Goal: Task Accomplishment & Management: Use online tool/utility

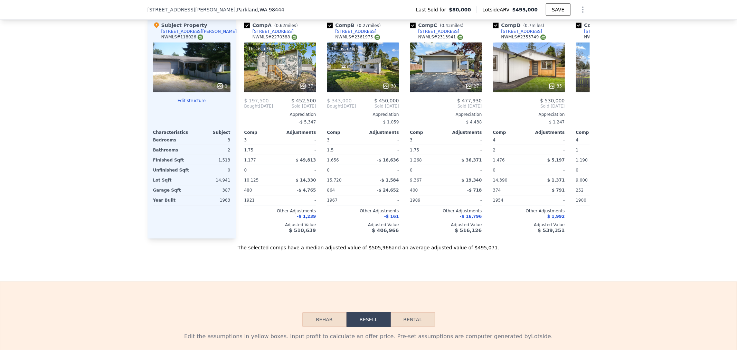
scroll to position [765, 0]
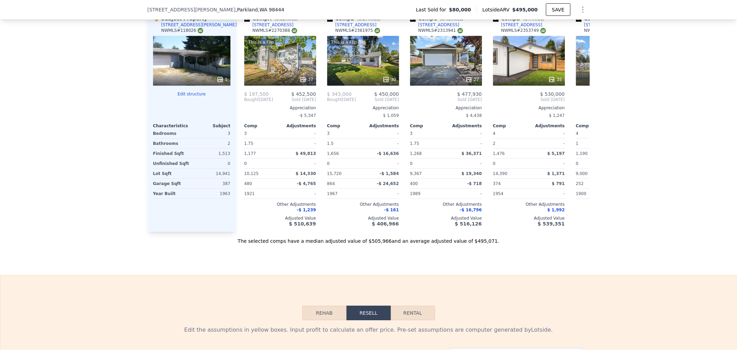
click at [185, 97] on button "Edit structure" at bounding box center [191, 94] width 77 height 6
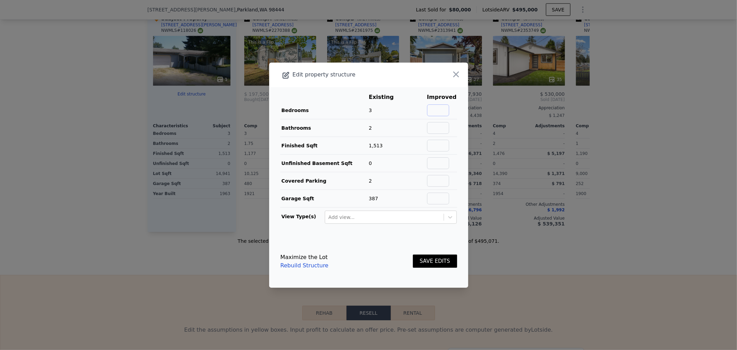
click at [436, 105] on input "text" at bounding box center [438, 110] width 22 height 12
click at [302, 266] on link "Rebuild Structure" at bounding box center [304, 265] width 48 height 8
click at [452, 73] on icon "button" at bounding box center [456, 74] width 10 height 10
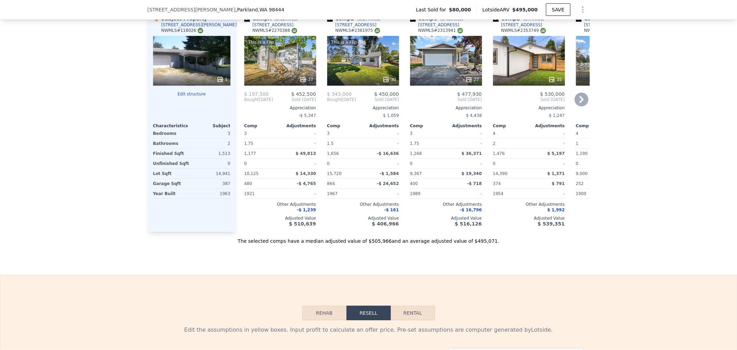
click at [244, 22] on input "checkbox" at bounding box center [247, 19] width 6 height 6
checkbox input "false"
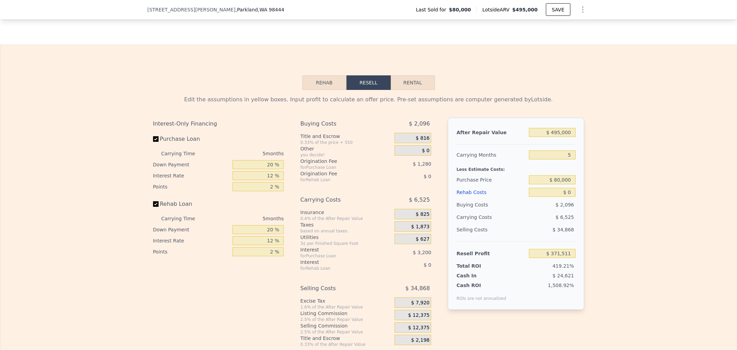
scroll to position [995, 0]
drag, startPoint x: 539, startPoint y: 146, endPoint x: 725, endPoint y: 125, distance: 187.1
click at [598, 140] on div "Edit the assumptions in yellow boxes. Input profit to calculate an offer price.…" at bounding box center [368, 217] width 736 height 257
type input "$ 5"
type input "-$ 88,341"
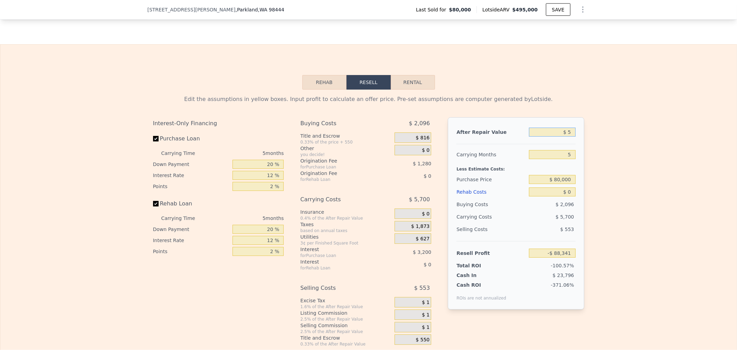
type input "$ 52"
type input "-$ 88,297"
type input "$ 525"
type input "-$ 87,858"
type input "$ 5,250"
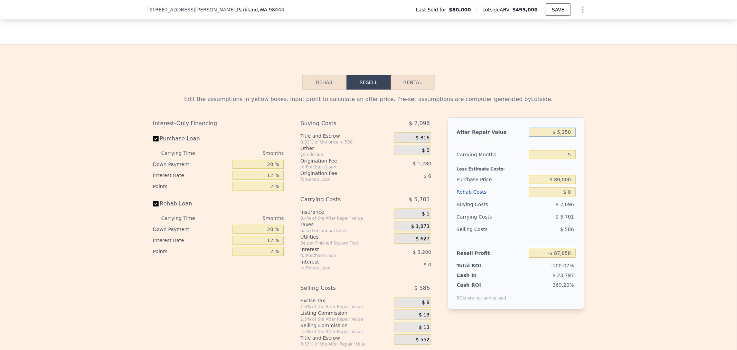
type input "-$ 83,468"
type input "$ 52,500"
type input "-$ 39,575"
type input "$ 525,000"
type input "$ 399,381"
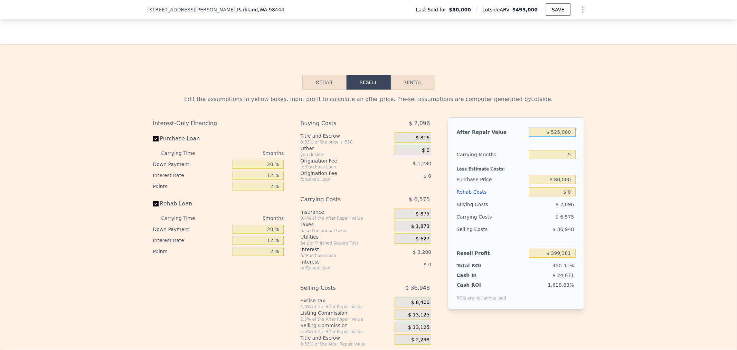
type input "$ 525,000"
type input "6"
type input "$ 398,067"
type input "8"
type input "$ 395,437"
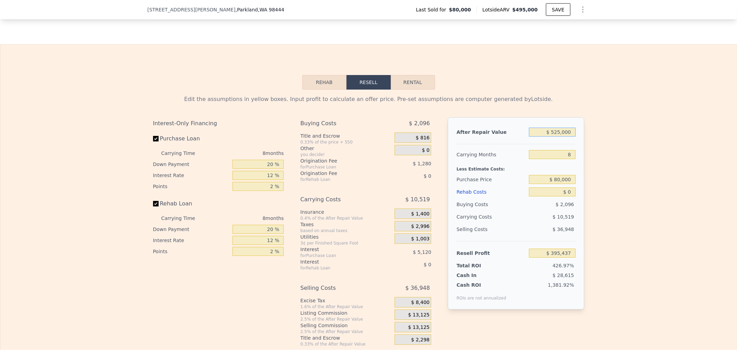
drag, startPoint x: 588, startPoint y: 141, endPoint x: 669, endPoint y: 130, distance: 82.0
click at [648, 133] on div "Edit the assumptions in yellow boxes. Input profit to calculate an offer price.…" at bounding box center [368, 217] width 736 height 257
type input "$ 5"
type input "-$ 91,760"
type input "$ 53"
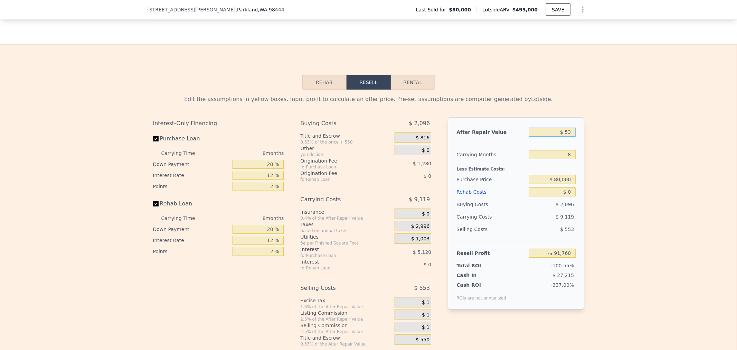
type input "-$ 91,715"
type input "$ 535"
type input "-$ 91,268"
type input "$ 5,350"
type input "-$ 86,801"
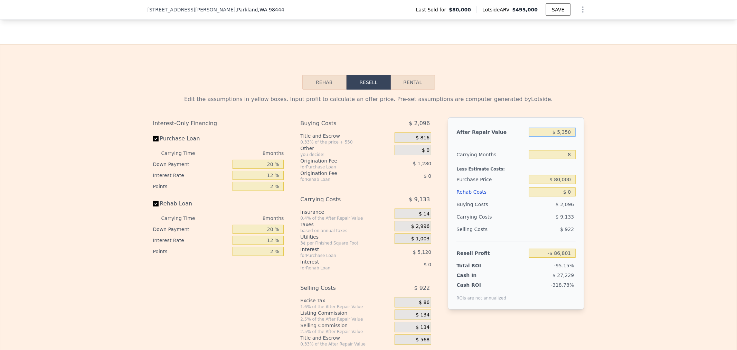
type input "$ 53,500"
type input "-$ 42,118"
type input "$ 535,000"
type input "$ 404,716"
type input "$ 535,000"
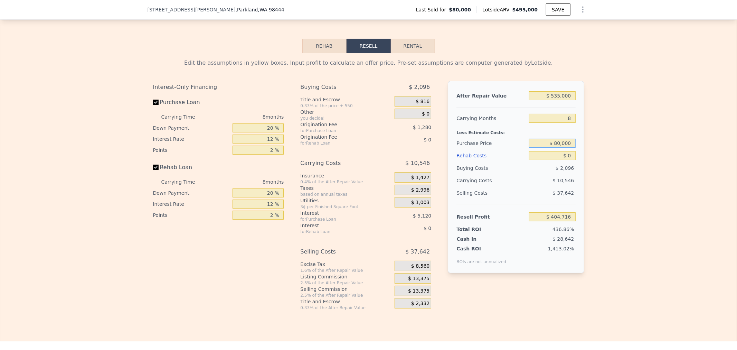
scroll to position [1072, 0]
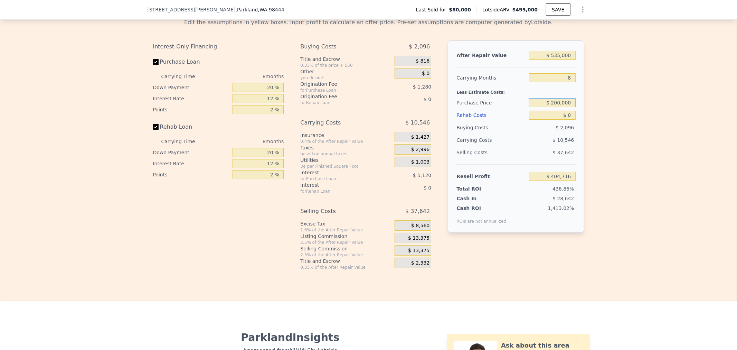
type input "$ 200,000"
type input "$ 274,716"
type input "$ 2"
type input "$ 274,714"
type input "$ 20"
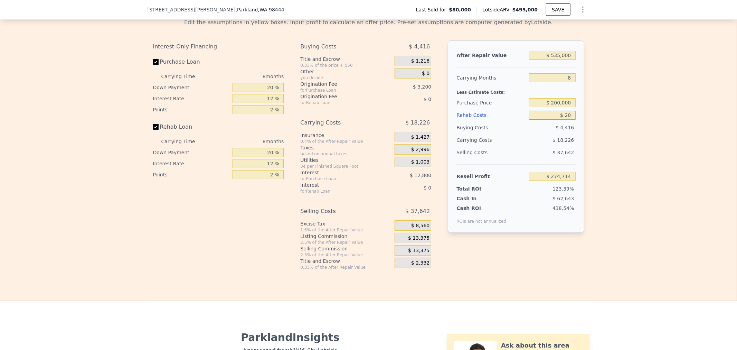
type input "$ 274,696"
type input "$ 200"
type input "$ 274,497"
type input "$ 2,000"
type input "$ 272,556"
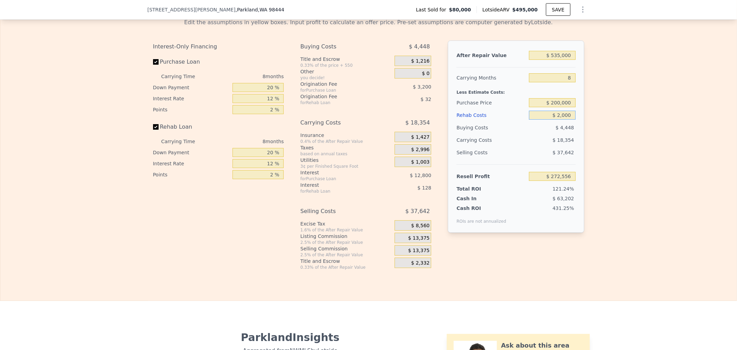
type input "$ 20,000"
type input "$ 253,116"
type input "$ 200,000"
type input "$ 58,716"
type input "$ 200,000"
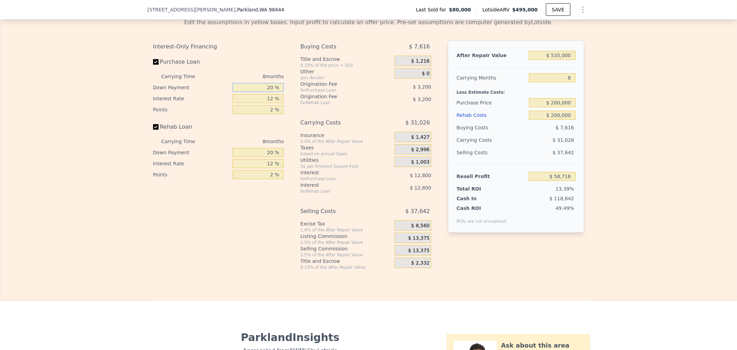
click at [295, 92] on div "Interest-Only Financing Purchase Loan Carrying Time 8 months Down Payment 20 % …" at bounding box center [368, 154] width 431 height 229
type input "1 %"
type input "$ 54,916"
type input "15 %"
type input "$ 57,716"
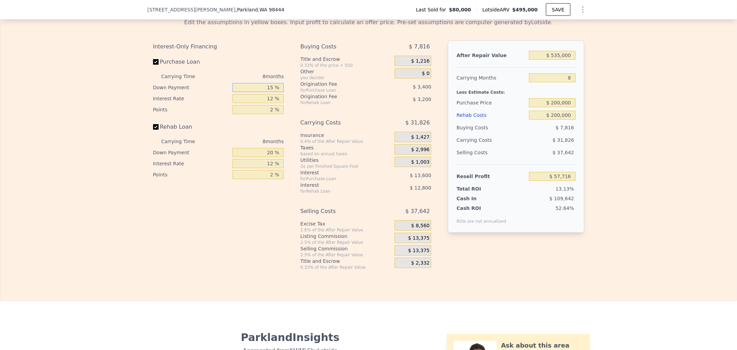
type input "15 %"
type input "1 %"
type input "$ 70,180"
type input "11 %"
type input "$ 58,852"
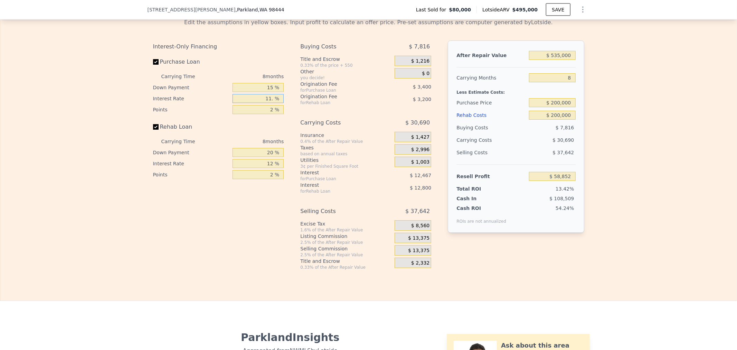
type input "11.5 %"
type input "$ 58,284"
type input "11.5 %"
type input "2.5 %"
type input "$ 57,434"
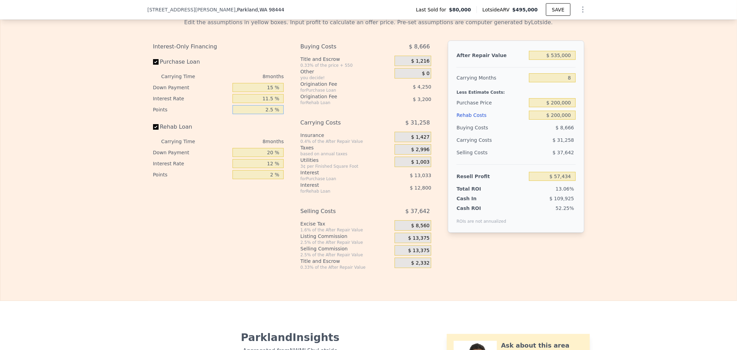
type input "2.5 %"
type input "0 %"
type input "$ 53,434"
type input "0 %"
type input "1 %"
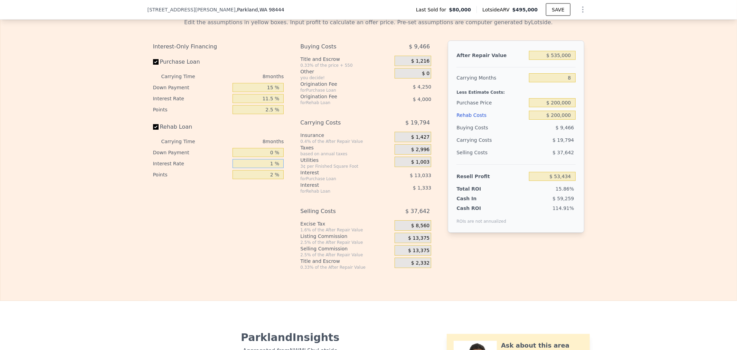
type input "$ 68,098"
type input "11 %"
type input "$ 54,770"
type input "11.5 %"
type input "$ 54,098"
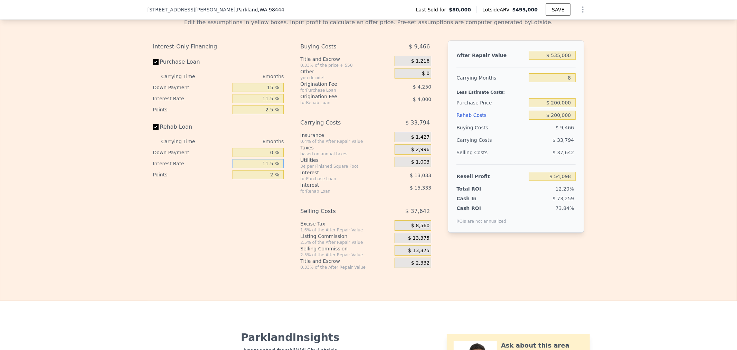
type input "11.5 %"
type input "2.5 %"
type input "$ 53,098"
type input "2.5 %"
click at [416, 78] on div "$ 0" at bounding box center [412, 73] width 37 height 10
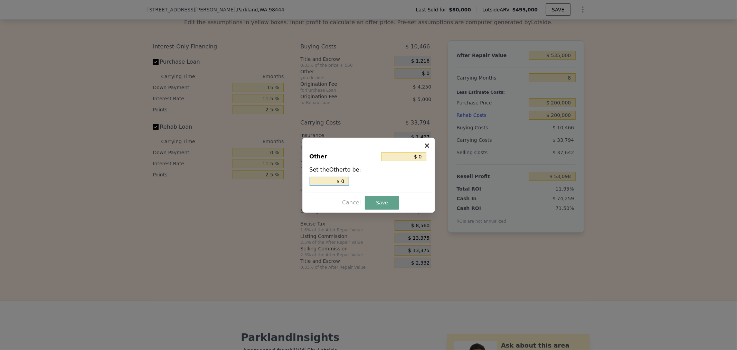
drag, startPoint x: 326, startPoint y: 183, endPoint x: 405, endPoint y: 183, distance: 79.4
click at [381, 182] on div "$ 0" at bounding box center [368, 181] width 118 height 9
type input "$ 2"
type input "$ 25"
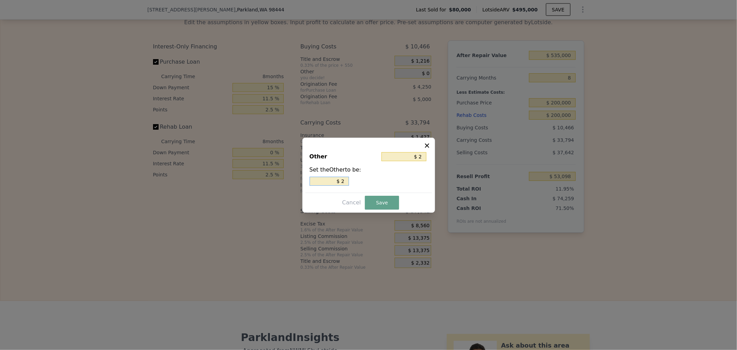
type input "$ 25"
type input "$ 250"
type input "$ 2,500"
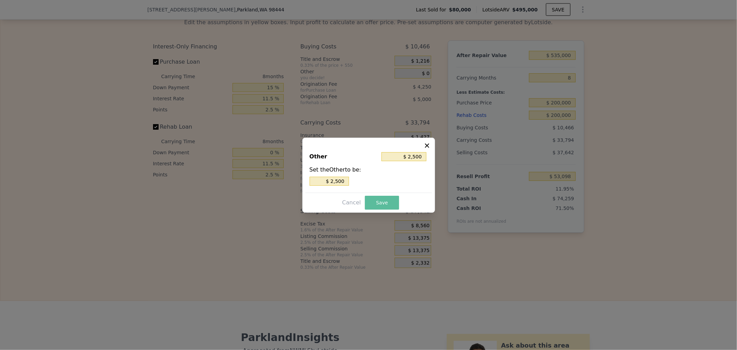
click at [373, 206] on button "Save" at bounding box center [382, 203] width 34 height 14
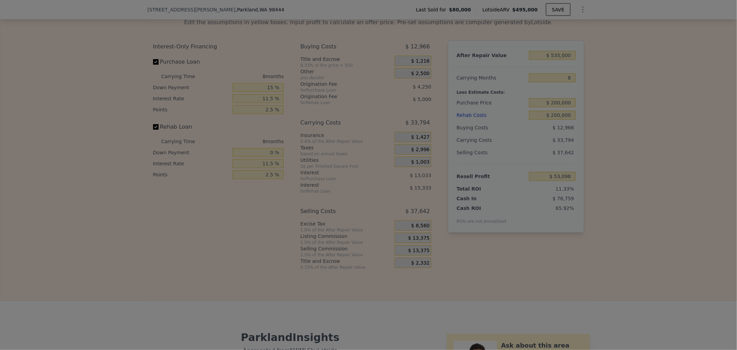
type input "$ 50,598"
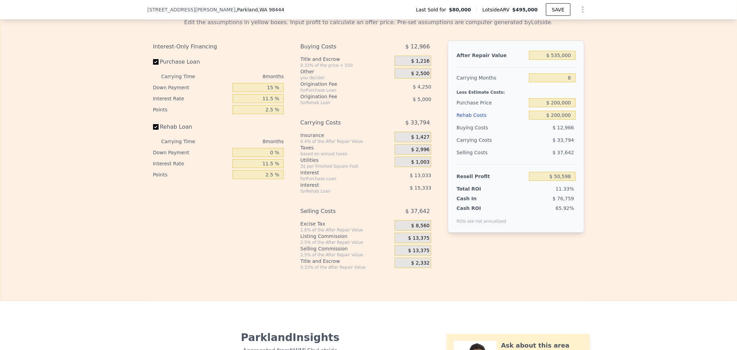
click at [402, 243] on div "$ 13,375" at bounding box center [412, 237] width 37 height 10
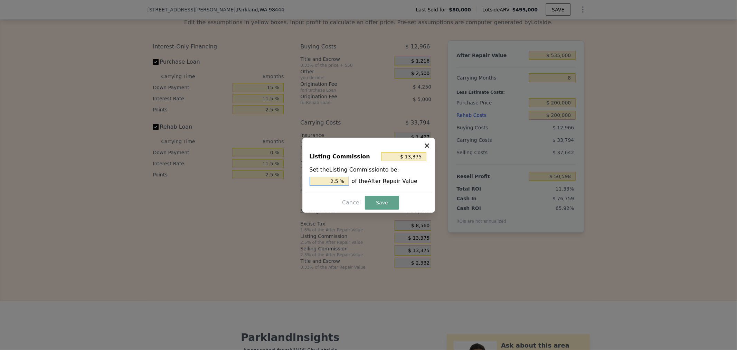
drag, startPoint x: 387, startPoint y: 176, endPoint x: 441, endPoint y: 171, distance: 54.5
click at [419, 177] on div "2.5 % of the After Repair Value" at bounding box center [368, 181] width 118 height 9
type input "$ 5,350"
type input "1. %"
type input "$ 6,420"
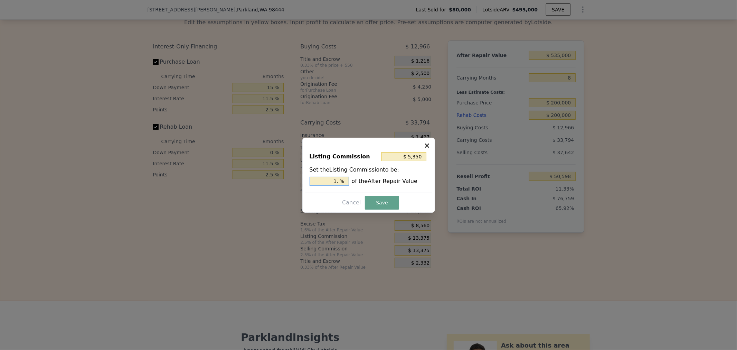
type input "1.2 %"
type input "$ 6,688"
type input "1.25 %"
click at [377, 196] on button "Save" at bounding box center [382, 203] width 34 height 14
type input "$ 57,285"
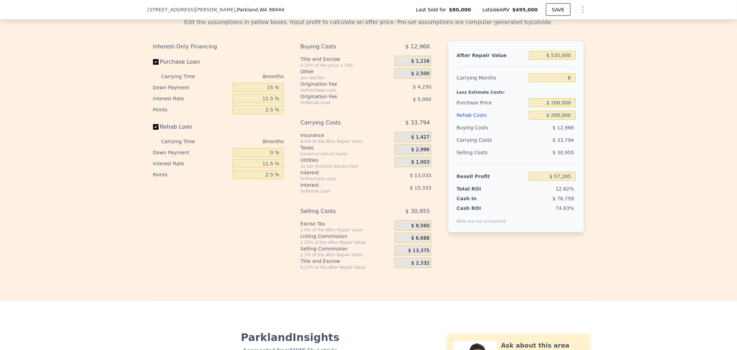
click at [532, 259] on div "After Repair Value $ 535,000 Carrying Months 8 Less Estimate Costs: Purchase Pr…" at bounding box center [516, 149] width 136 height 218
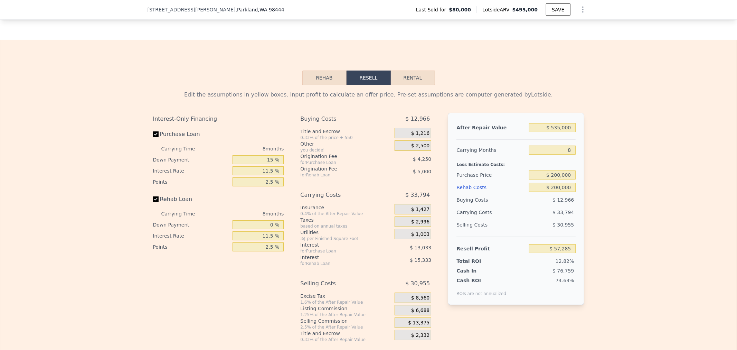
scroll to position [1013, 0]
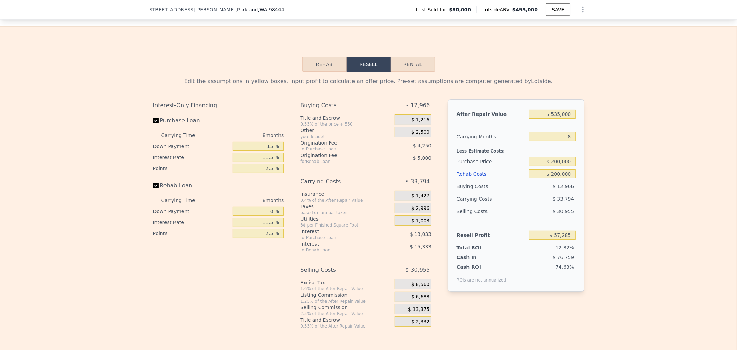
click at [673, 217] on div "Edit the assumptions in yellow boxes. Input profit to calculate an offer price.…" at bounding box center [368, 200] width 736 height 257
drag, startPoint x: 544, startPoint y: 188, endPoint x: 658, endPoint y: 181, distance: 114.5
click at [642, 181] on div "Edit the assumptions in yellow boxes. Input profit to calculate an offer price.…" at bounding box center [368, 200] width 736 height 257
drag, startPoint x: 546, startPoint y: 174, endPoint x: 654, endPoint y: 172, distance: 107.8
click at [654, 172] on div "Edit the assumptions in yellow boxes. Input profit to calculate an offer price.…" at bounding box center [368, 200] width 736 height 257
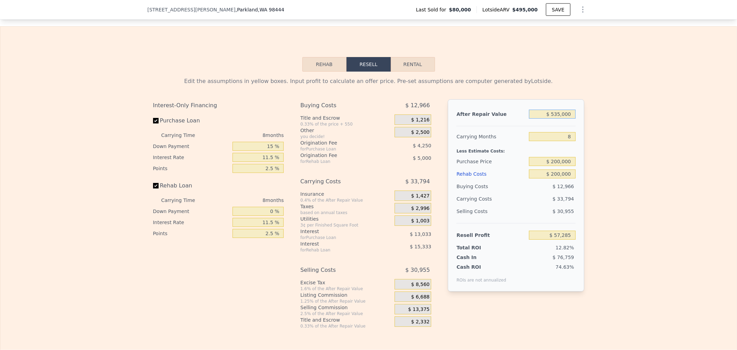
drag, startPoint x: 543, startPoint y: 125, endPoint x: 605, endPoint y: 116, distance: 62.5
click at [605, 116] on div "Edit the assumptions in yellow boxes. Input profit to calculate an offer price.…" at bounding box center [368, 200] width 736 height 257
type input "$ 5"
type input "-$ 445,878"
type input "$ 55"
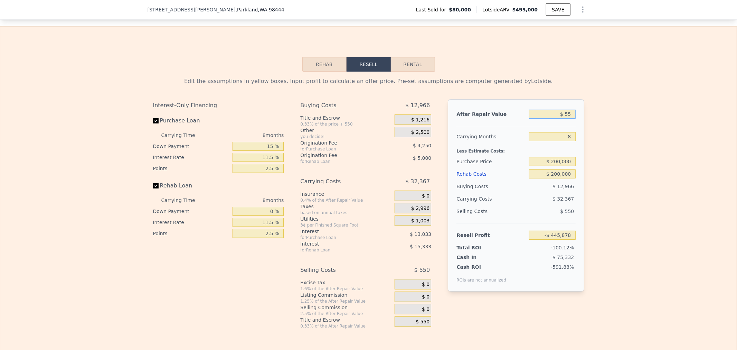
type input "-$ 445,831"
type input "$ 550"
type input "-$ 445,366"
type input "$ 5,500"
type input "-$ 440,711"
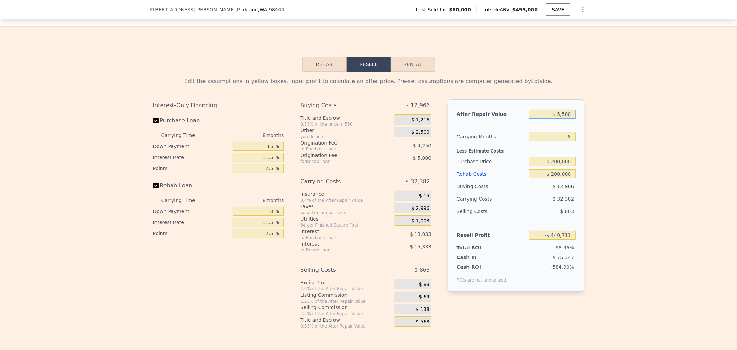
type input "$ 55,000"
type input "-$ 394,156"
type input "$ 550,000"
type input "$ 71,393"
click at [620, 161] on div "Edit the assumptions in yellow boxes. Input profit to calculate an offer price.…" at bounding box center [368, 200] width 736 height 257
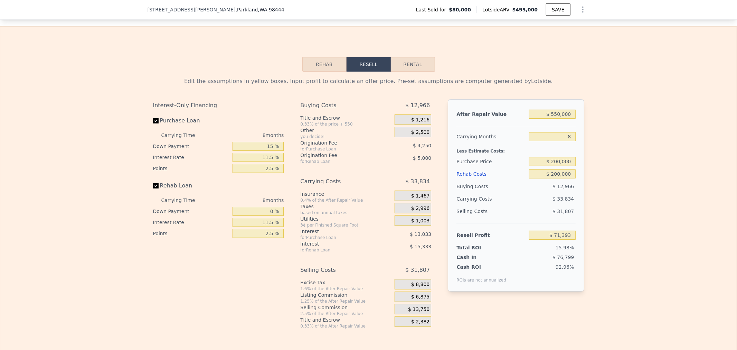
type input "$ 495,000"
type input "5"
type input "$ 0"
type input "$ 371,511"
checkbox input "true"
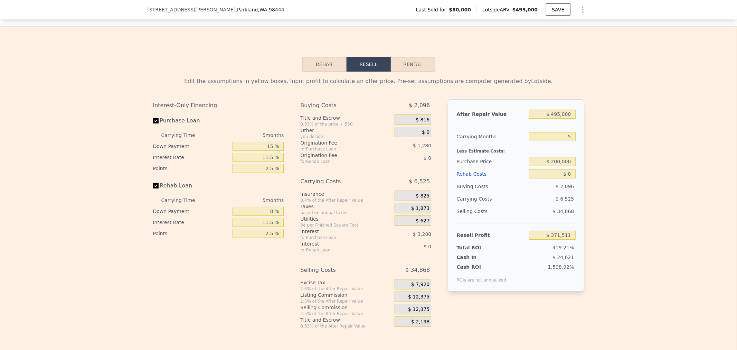
click at [166, 82] on div "Rehab Resell Rental Edit the assumptions in yellow boxes. Input profit to calcu…" at bounding box center [368, 192] width 737 height 333
click at [42, 75] on div "Rehab Resell Rental Edit the assumptions in yellow boxes. Input profit to calcu…" at bounding box center [368, 192] width 737 height 333
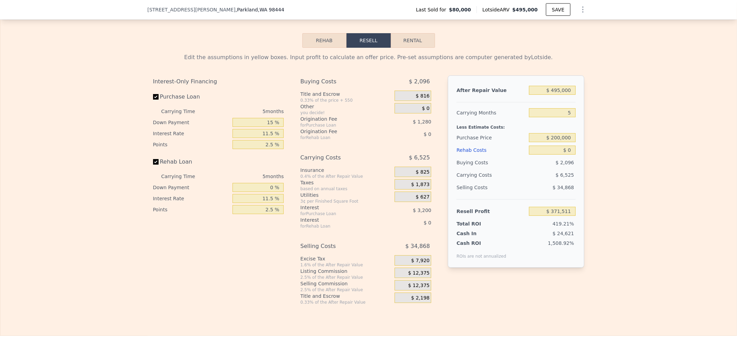
scroll to position [1059, 0]
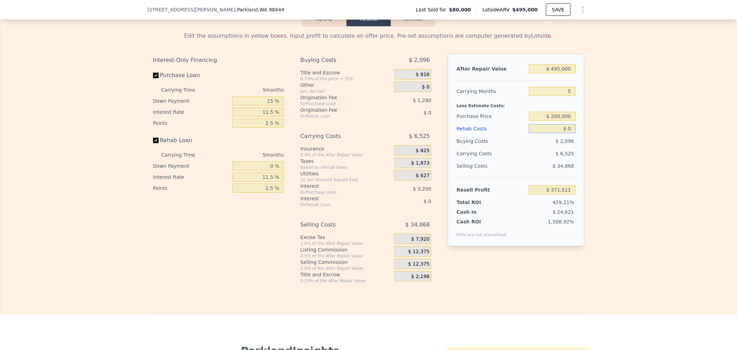
drag, startPoint x: 541, startPoint y: 142, endPoint x: 657, endPoint y: 126, distance: 117.4
click at [657, 126] on div "Edit the assumptions in yellow boxes. Input profit to calculate an offer price.…" at bounding box center [368, 154] width 736 height 257
type input "$ 2"
type input "$ 371,509"
type input "$ 0000"
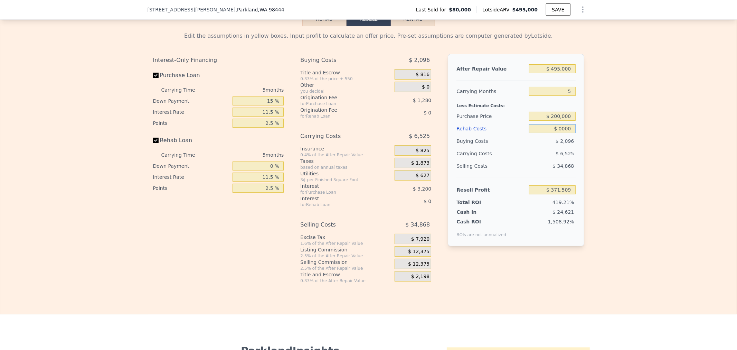
type input "$ 371,511"
click at [674, 166] on div "Edit the assumptions in yellow boxes. Input profit to calculate an offer price.…" at bounding box center [368, 154] width 736 height 257
drag, startPoint x: 555, startPoint y: 140, endPoint x: 622, endPoint y: 133, distance: 67.0
click at [622, 133] on div "Edit the assumptions in yellow boxes. Input profit to calculate an offer price.…" at bounding box center [368, 154] width 736 height 257
type input "$ 1"
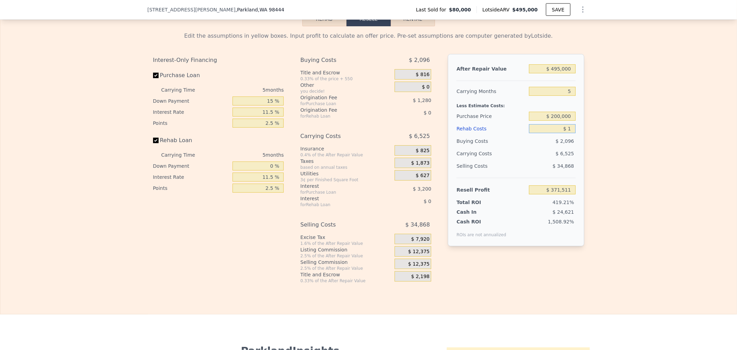
type input "$ 371,510"
type input "$ 18"
type input "$ 371,493"
type input "$ 185"
type input "$ 371,318"
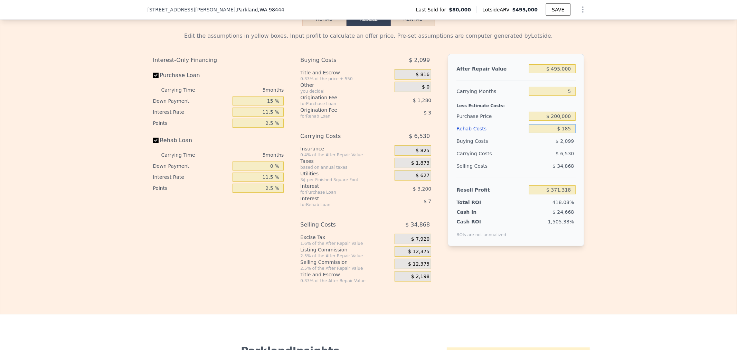
type input "$ 1,850"
type input "$ 369,556"
type input "$ 18,500"
type input "$ 351,975"
type input "$ 185,000"
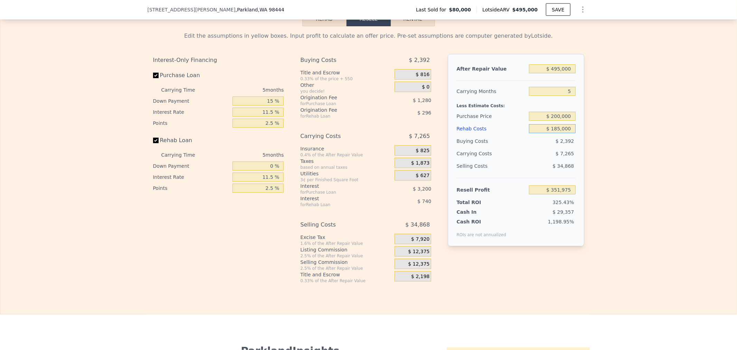
type input "$ 176,151"
type input "$ 185,000"
click at [655, 151] on div "Edit the assumptions in yellow boxes. Input profit to calculate an offer price.…" at bounding box center [368, 154] width 736 height 257
click at [612, 161] on div "Edit the assumptions in yellow boxes. Input profit to calculate an offer price.…" at bounding box center [368, 154] width 736 height 257
click at [630, 202] on div "Edit the assumptions in yellow boxes. Input profit to calculate an offer price.…" at bounding box center [368, 154] width 736 height 257
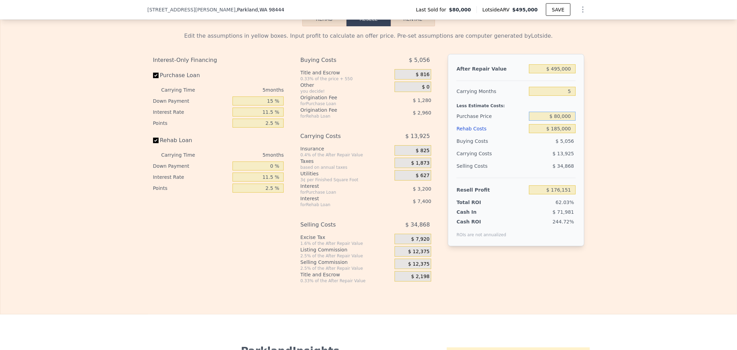
drag, startPoint x: 541, startPoint y: 128, endPoint x: 641, endPoint y: 114, distance: 100.9
click at [625, 114] on div "Edit the assumptions in yellow boxes. Input profit to calculate an offer price.…" at bounding box center [368, 154] width 736 height 257
type input "$ 200,000"
type input "$ 49,031"
click at [668, 135] on div "Edit the assumptions in yellow boxes. Input profit to calculate an offer price.…" at bounding box center [368, 154] width 736 height 257
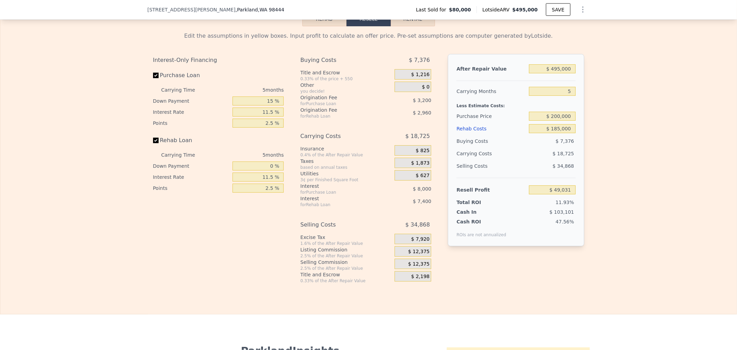
drag, startPoint x: 657, startPoint y: 142, endPoint x: 660, endPoint y: 150, distance: 8.4
click at [658, 142] on div "Edit the assumptions in yellow boxes. Input profit to calculate an offer price.…" at bounding box center [368, 154] width 736 height 257
drag, startPoint x: 550, startPoint y: 80, endPoint x: 686, endPoint y: 56, distance: 137.9
click at [662, 61] on div "Edit the assumptions in yellow boxes. Input profit to calculate an offer price.…" at bounding box center [368, 154] width 736 height 257
type input "$ 5"
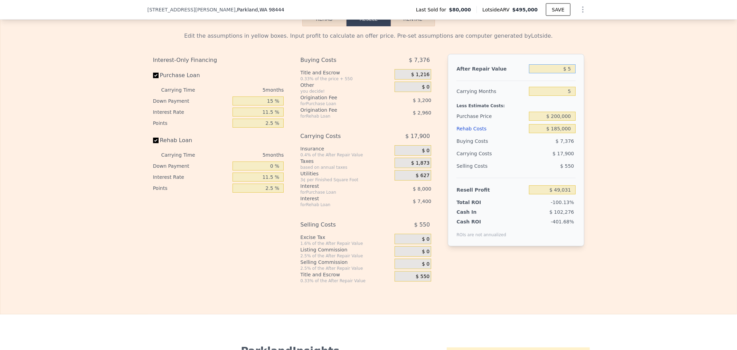
type input "-$ 410,821"
type input "$ 55"
type input "-$ 410,774"
type input "$ 550"
type input "-$ 410,316"
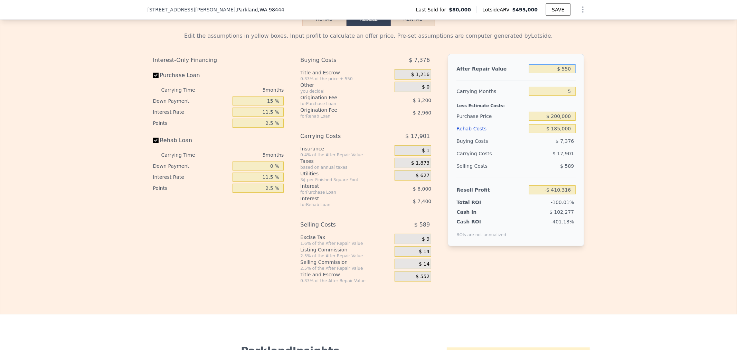
type input "$ 5,500"
type input "-$ 405,717"
type input "$ 55,000"
type input "-$ 359,731"
type input "$ 550,000"
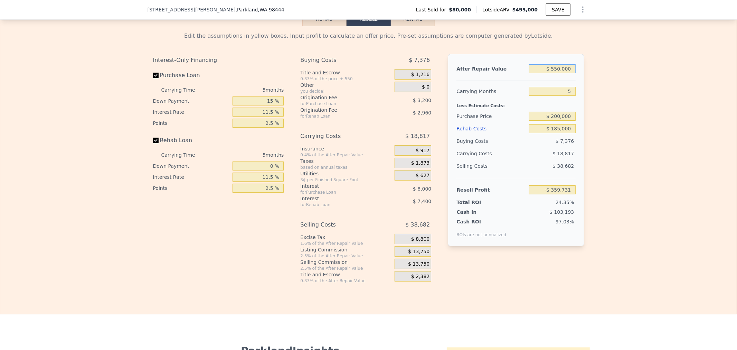
type input "$ 100,125"
type input "$ 550,000"
type input "6"
type input "$ 96,363"
type input "6"
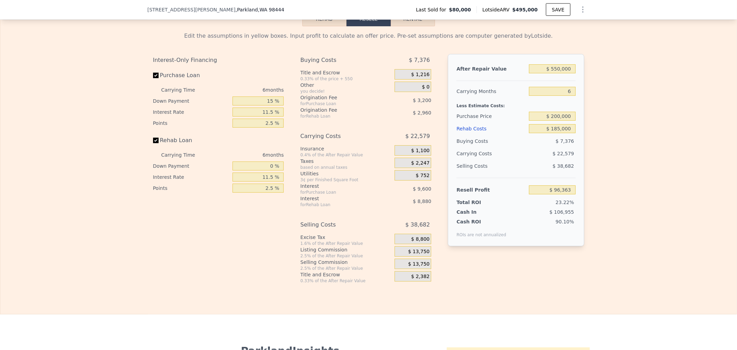
click at [693, 169] on div "Edit the assumptions in yellow boxes. Input profit to calculate an offer price.…" at bounding box center [368, 154] width 736 height 257
click at [251, 258] on div "Interest-Only Financing Purchase Loan Carrying Time 6 months Down Payment 15 % …" at bounding box center [221, 168] width 136 height 229
click at [225, 270] on div "Interest-Only Financing Purchase Loan Carrying Time 6 months Down Payment 15 % …" at bounding box center [221, 168] width 136 height 229
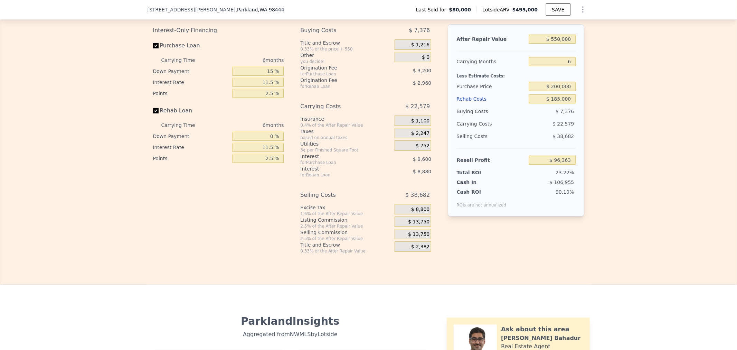
scroll to position [1096, 0]
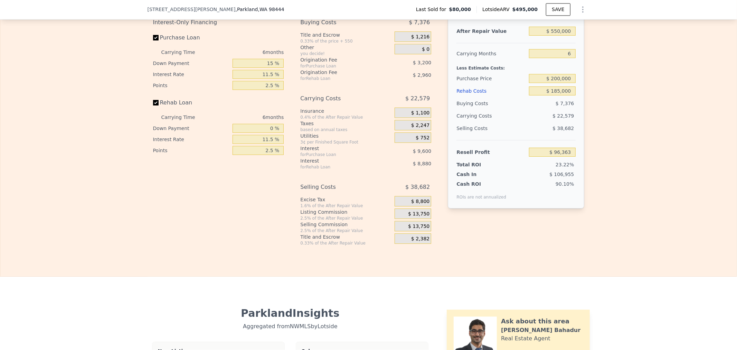
type input "$ 495,000"
type input "5"
type input "$ 0"
type input "$ 371,511"
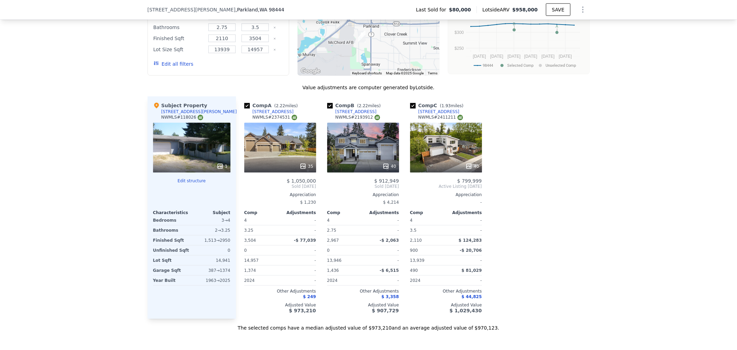
scroll to position [688, 0]
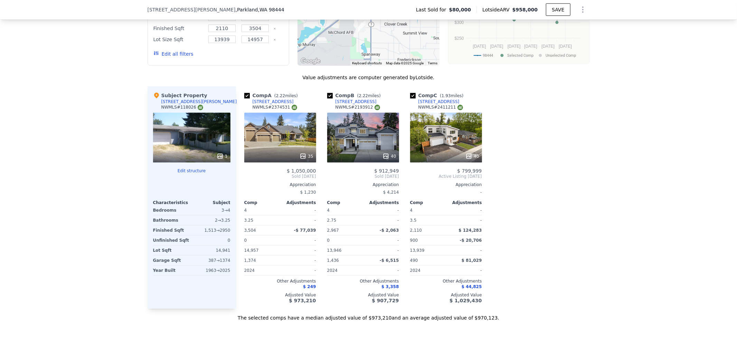
click at [185, 173] on button "Edit structure" at bounding box center [191, 171] width 77 height 6
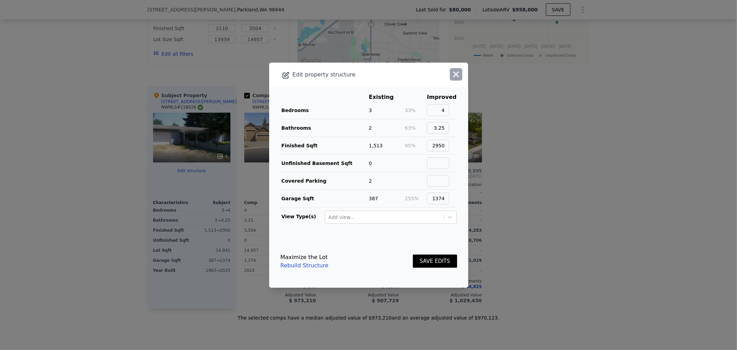
click at [455, 77] on icon "button" at bounding box center [456, 74] width 10 height 10
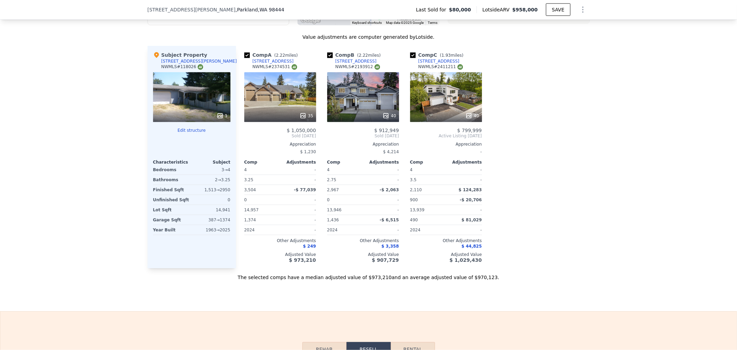
scroll to position [726, 0]
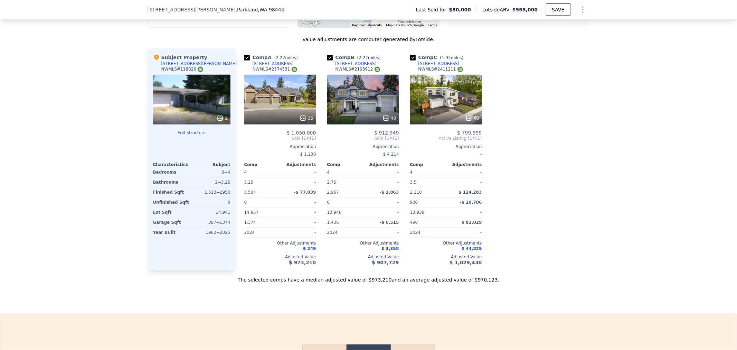
click at [189, 135] on button "Edit structure" at bounding box center [191, 133] width 77 height 6
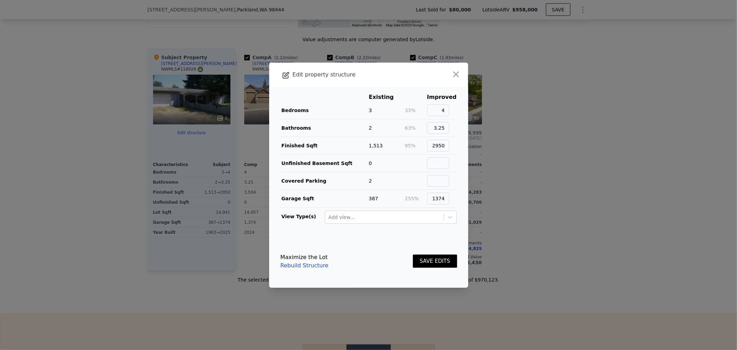
click at [285, 75] on icon at bounding box center [286, 75] width 8 height 8
click at [288, 72] on icon at bounding box center [286, 75] width 6 height 6
click at [285, 77] on icon at bounding box center [286, 75] width 8 height 8
drag, startPoint x: 302, startPoint y: 70, endPoint x: 302, endPoint y: 120, distance: 49.0
click at [304, 72] on div "Edit property structure" at bounding box center [348, 75] width 159 height 10
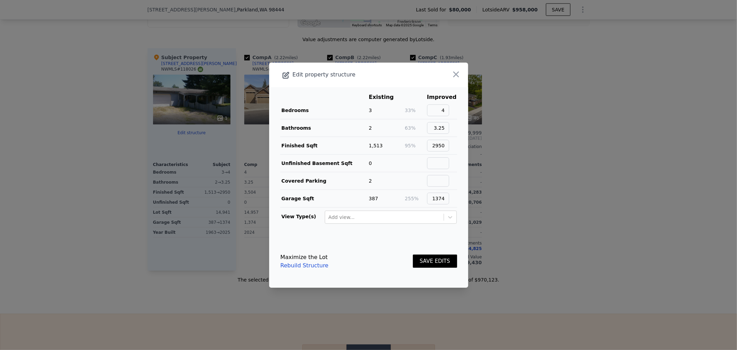
click at [425, 140] on td "95%" at bounding box center [415, 145] width 22 height 18
drag, startPoint x: 435, startPoint y: 108, endPoint x: 551, endPoint y: 93, distance: 117.6
click at [474, 99] on div "​ Edit property structure Existing Improved Bedrooms 3 33% 4 Bathrooms 2 63% 3.…" at bounding box center [368, 175] width 737 height 350
type input "3"
type input "2"
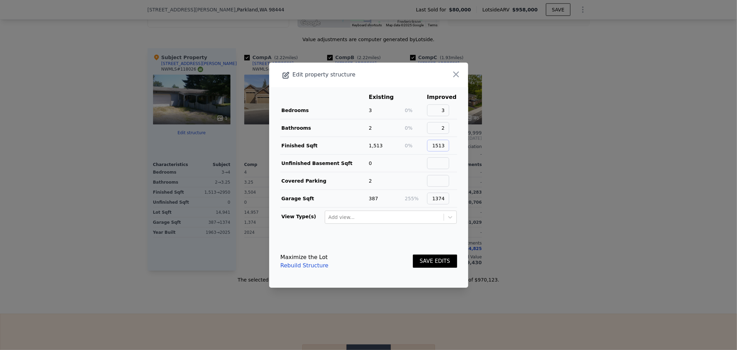
type input "1513"
drag, startPoint x: 430, startPoint y: 197, endPoint x: 537, endPoint y: 184, distance: 108.5
click at [499, 200] on div "​ Edit property structure Existing Improved Bedrooms 3 0% 3 Bathrooms 2 0% 2 Fi…" at bounding box center [368, 175] width 737 height 350
drag, startPoint x: 439, startPoint y: 201, endPoint x: 455, endPoint y: 195, distance: 17.4
click at [455, 195] on main "Existing Improved Bedrooms 3 0% 3 Bathrooms 2 0% 2 Finished Sqft 1,513 0% 1513 …" at bounding box center [368, 161] width 199 height 148
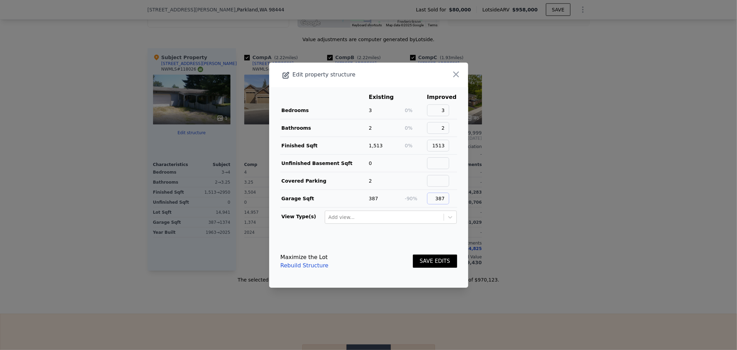
type input "387"
click at [426, 264] on button "SAVE EDITS" at bounding box center [435, 260] width 44 height 13
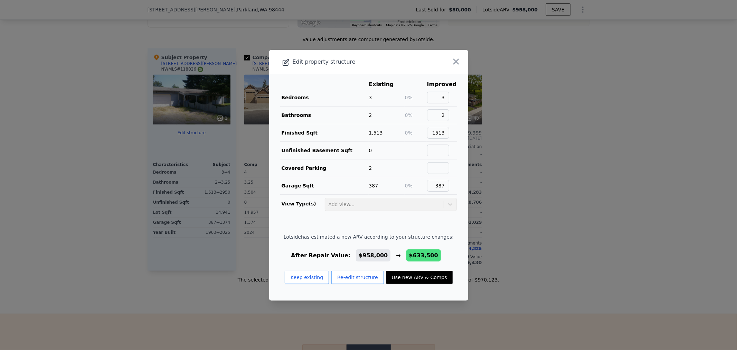
click at [396, 278] on button "Use new ARV & Comps" at bounding box center [419, 276] width 66 height 13
type input "3"
type input "2"
type input "2.5"
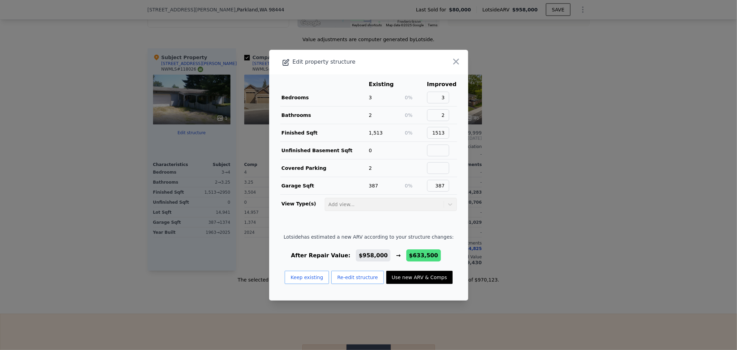
type input "1157"
type input "1623"
type input "4649"
type input "8263"
type input "$ 633,500"
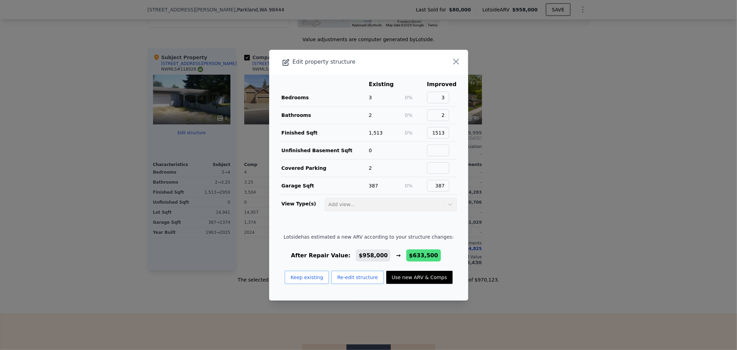
type input "-$ 83,961"
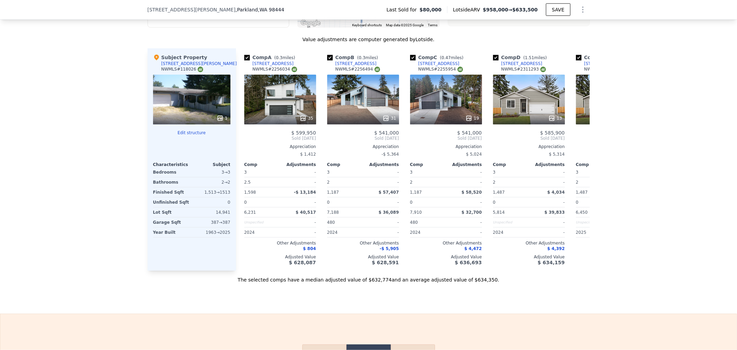
click at [330, 66] on link "905 104th Street Ct S" at bounding box center [351, 64] width 49 height 6
click at [327, 60] on input "checkbox" at bounding box center [330, 58] width 6 height 6
checkbox input "false"
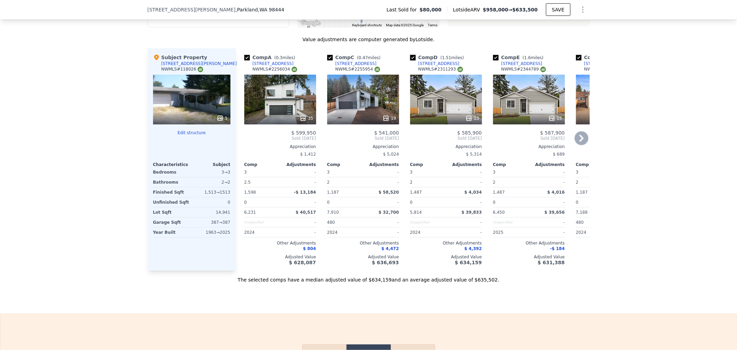
click at [410, 60] on input "checkbox" at bounding box center [413, 58] width 6 height 6
checkbox input "false"
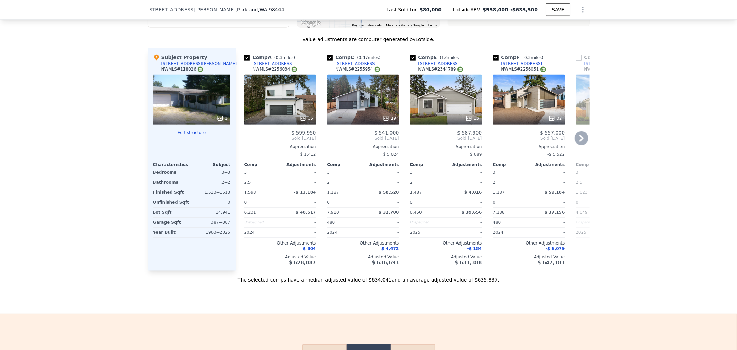
click at [410, 60] on input "checkbox" at bounding box center [413, 58] width 6 height 6
checkbox input "false"
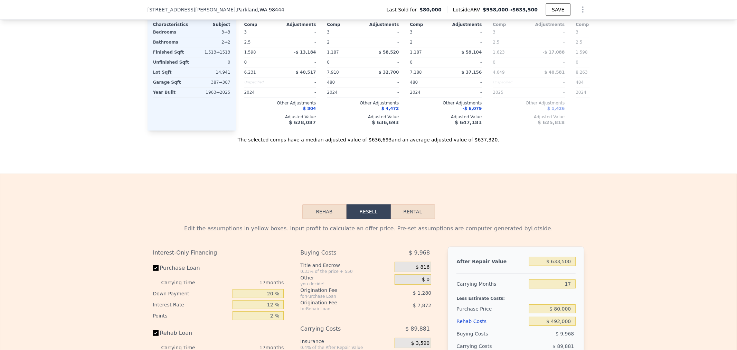
scroll to position [880, 0]
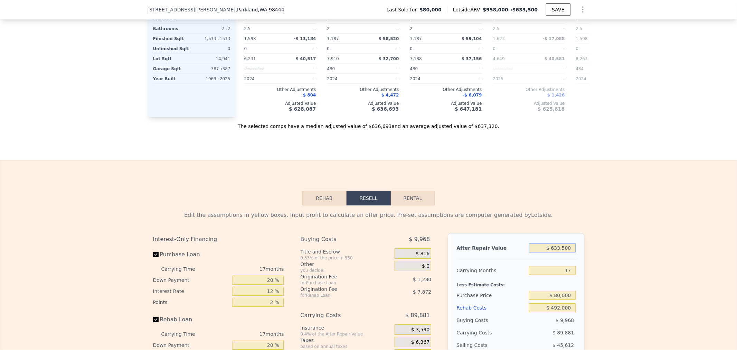
drag, startPoint x: 544, startPoint y: 258, endPoint x: 733, endPoint y: 250, distance: 188.8
click at [697, 251] on div "Edit the assumptions in yellow boxes. Input profit to calculate an offer price.…" at bounding box center [368, 333] width 736 height 257
type input "$ 6"
type input "-$ 668,803"
type input "$ 62"
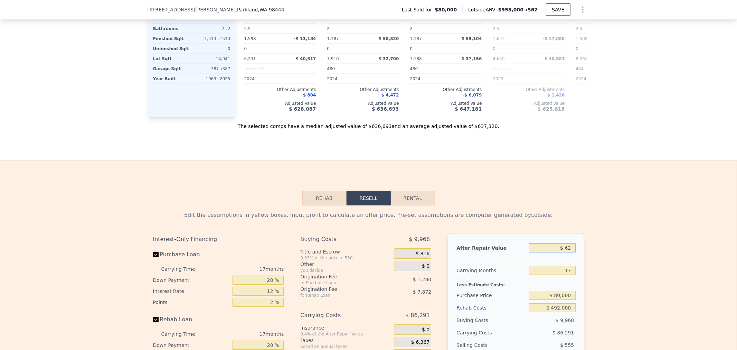
type input "-$ 668,752"
type input "$ 625"
type input "-$ 668,233"
type input "$ 6,250"
type input "-$ 663,038"
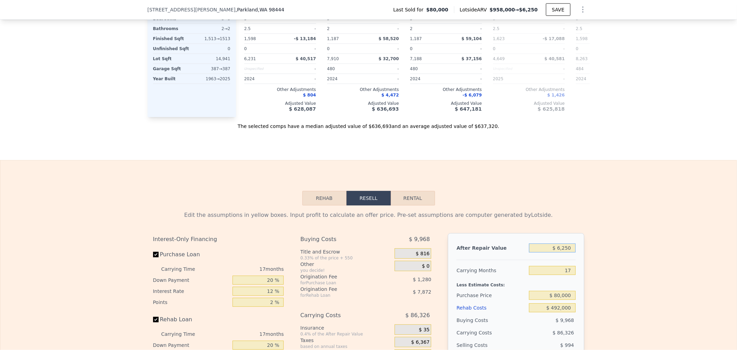
type input "$ 62,500"
type input "-$ 611,110"
type input "$ 625,000"
type input "-$ 91,807"
type input "$ 625,000"
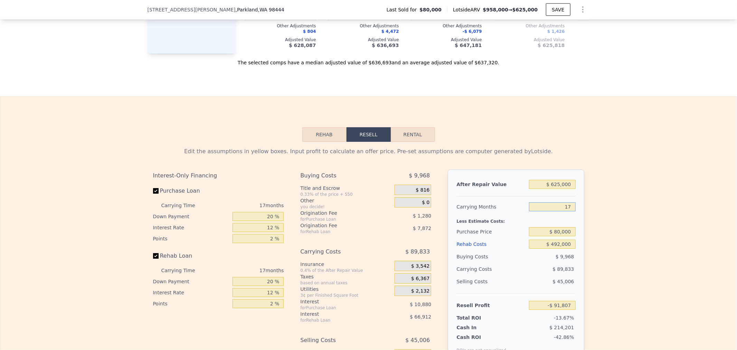
scroll to position [957, 0]
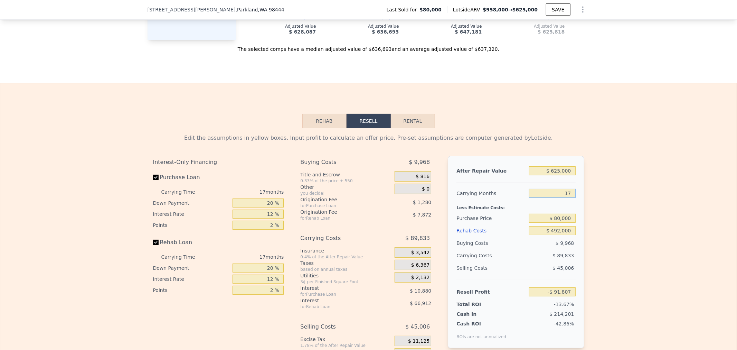
type input "8"
type input "-$ 44,248"
type input "8"
click at [269, 211] on div "Carrying Time 8 months Down Payment 20 % Interest Rate 12 % Points 2 %" at bounding box center [218, 208] width 131 height 44
click at [263, 207] on input "20 %" at bounding box center [257, 202] width 51 height 9
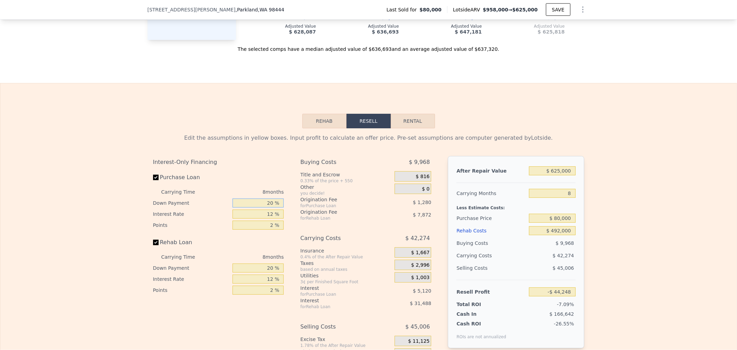
drag, startPoint x: 263, startPoint y: 214, endPoint x: 373, endPoint y: 201, distance: 110.6
click at [326, 207] on div "Interest-Only Financing Purchase Loan Carrying Time 8 months Down Payment 20 % …" at bounding box center [368, 270] width 431 height 229
type input "2 %"
type input "-$ 45,688"
type input "20 %"
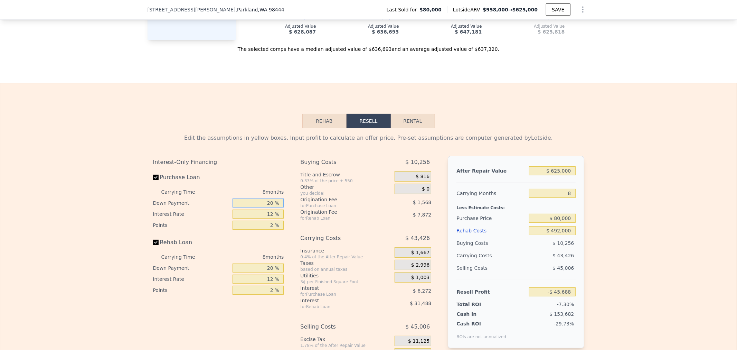
type input "-$ 44,248"
type input "1 %"
type input "-$ 39,552"
type input "11 %"
type input "-$ 43,824"
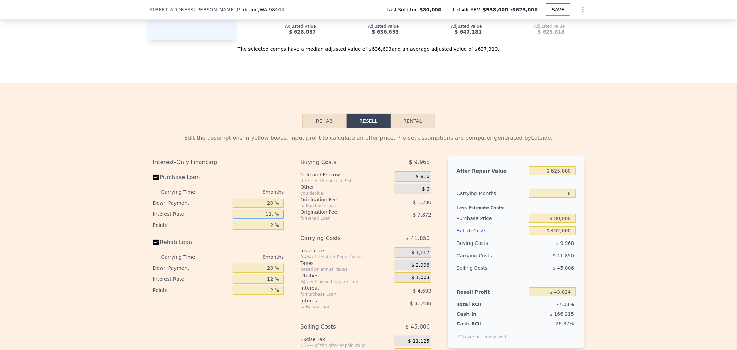
type input "11.5 %"
type input "-$ 44,032"
type input "11.5 %"
type input "2.5 %"
type input "-$ 44,352"
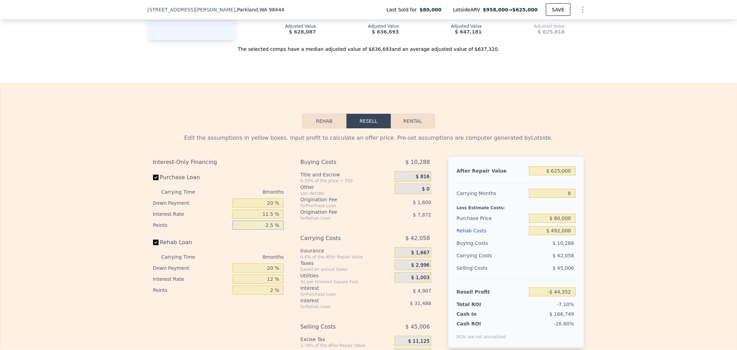
type input "2.5 %"
type input "0 %"
type input "-$ 54,192"
type input "0 %"
type input "1 %"
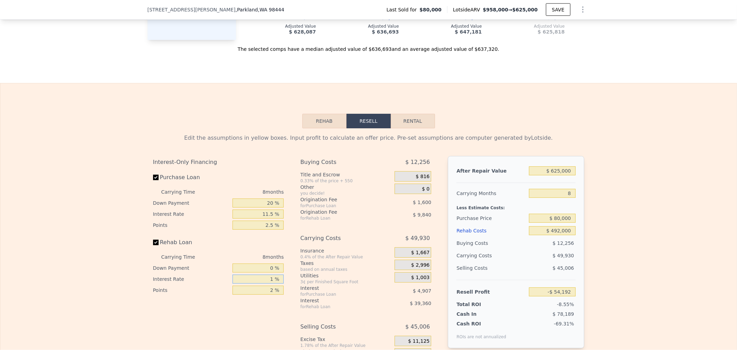
type input "-$ 18,112"
type input "11 %"
type input "-$ 50,912"
type input "11.5 %"
type input "-$ 52,552"
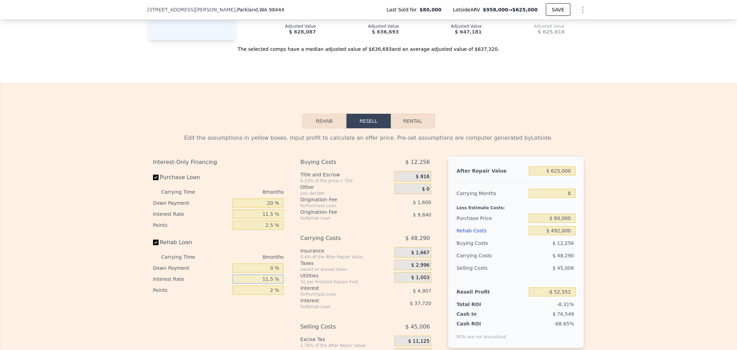
type input "11.5 %"
type input "2.5 %"
type input "-$ 55,012"
type input "2.5 %"
click at [410, 194] on div "$ 0" at bounding box center [412, 188] width 37 height 10
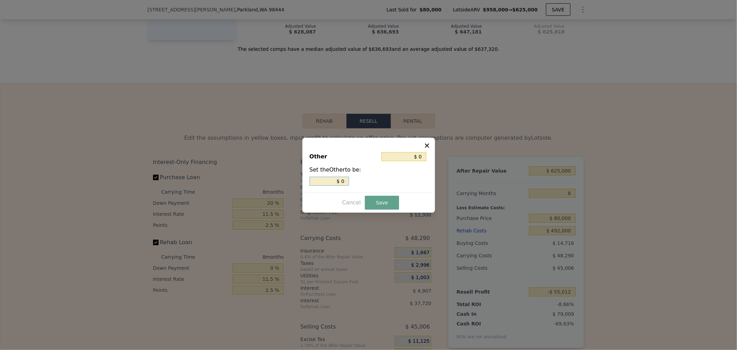
drag, startPoint x: 323, startPoint y: 184, endPoint x: 433, endPoint y: 170, distance: 110.3
click at [417, 171] on div "Set the Other to be: $ 0" at bounding box center [368, 175] width 118 height 20
type input "$ 2"
type input "$ 25"
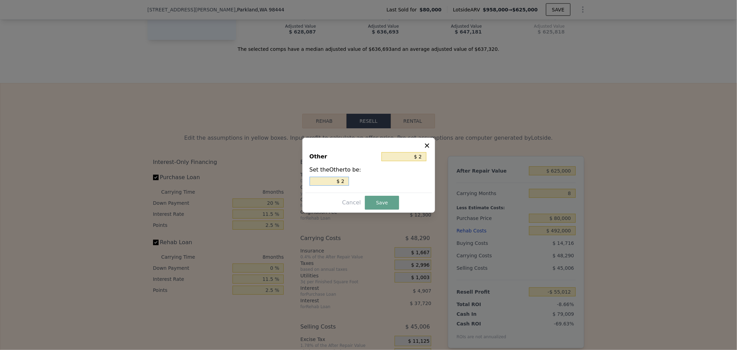
type input "$ 25"
type input "$ 250"
type input "$ 2,500"
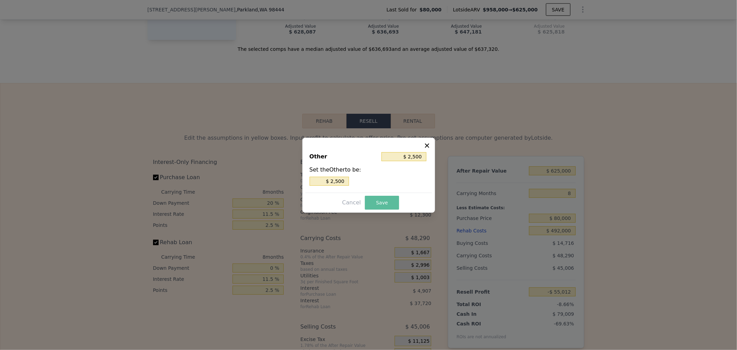
click at [378, 205] on button "Save" at bounding box center [382, 203] width 34 height 14
type input "-$ 57,512"
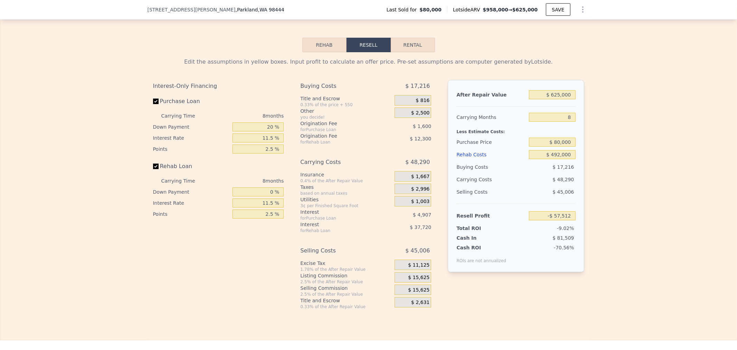
scroll to position [1033, 0]
drag, startPoint x: 553, startPoint y: 152, endPoint x: 632, endPoint y: 143, distance: 79.7
click at [632, 143] on div "Edit the assumptions in yellow boxes. Input profit to calculate an offer price.…" at bounding box center [368, 179] width 736 height 257
type input "$ 188,000"
type input "-$ 174,656"
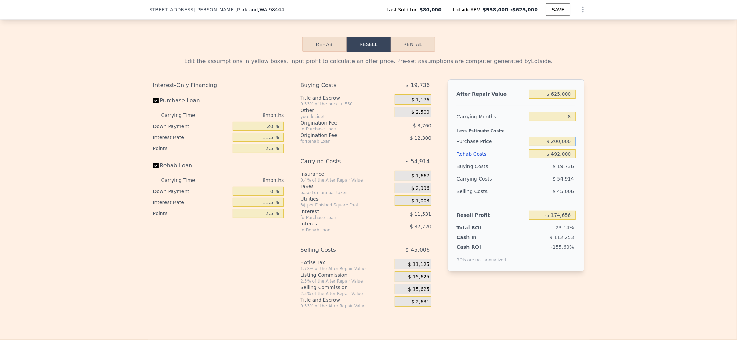
type input "$ 200,000"
type input "-$ 187,672"
type input "$ 2"
type input "$ 354,346"
type input "$ 20"
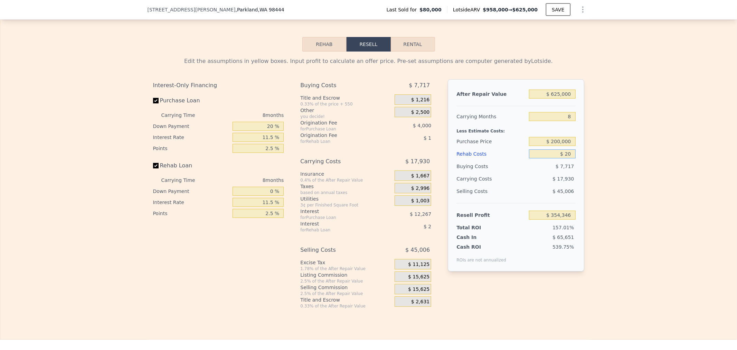
type input "$ 354,327"
type input "$ 200"
type input "$ 354,127"
type input "$ 2,000"
type input "$ 352,146"
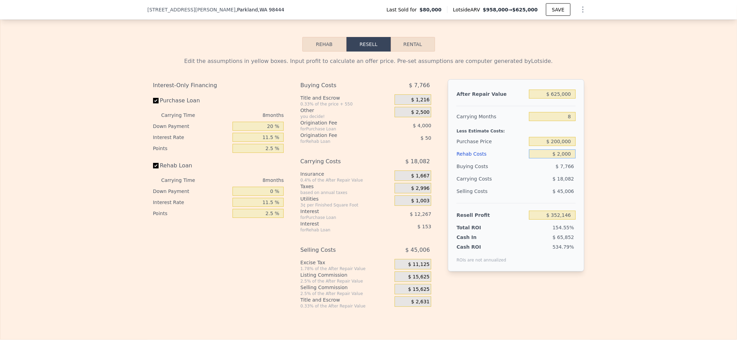
type input "$ 20,000"
type input "$ 332,312"
type input "$ 200,000"
type input "$ 134,012"
type input "$ 200,000"
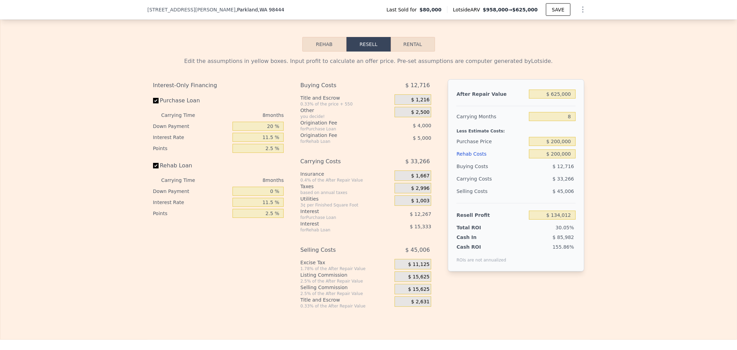
click at [491, 185] on div "Carrying Costs" at bounding box center [477, 178] width 43 height 12
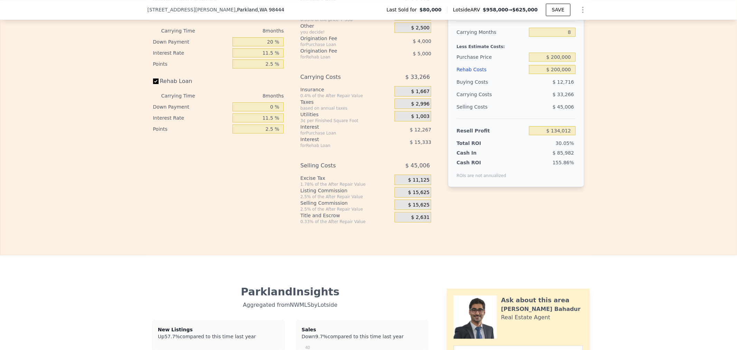
scroll to position [1149, 0]
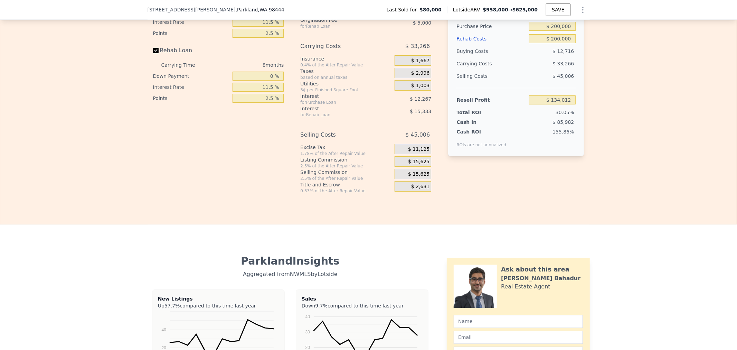
click at [401, 166] on div "$ 15,625" at bounding box center [412, 161] width 37 height 10
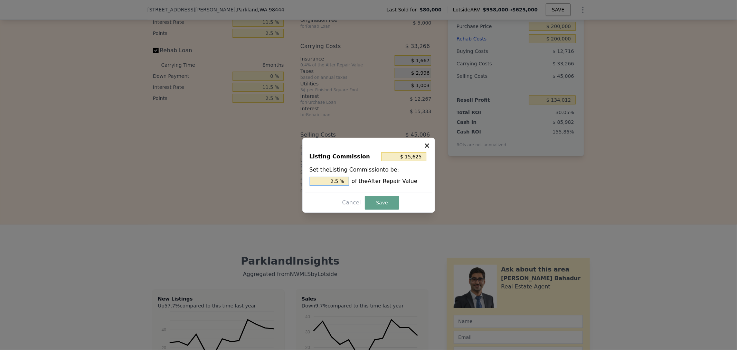
drag, startPoint x: 320, startPoint y: 181, endPoint x: 505, endPoint y: 157, distance: 187.0
click at [454, 163] on div "​ Listing Commission $ 15,625 Set the Listing Commission to be: 2.5 % of the Af…" at bounding box center [368, 175] width 737 height 350
type input "$ 6,250"
type input "1. %"
type input "$ 7,500"
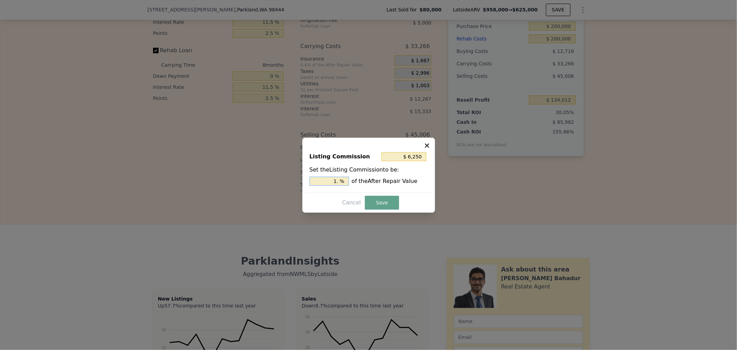
type input "1.2 %"
type input "$ 7,813"
type input "1.25 %"
click at [384, 200] on button "Save" at bounding box center [382, 203] width 34 height 14
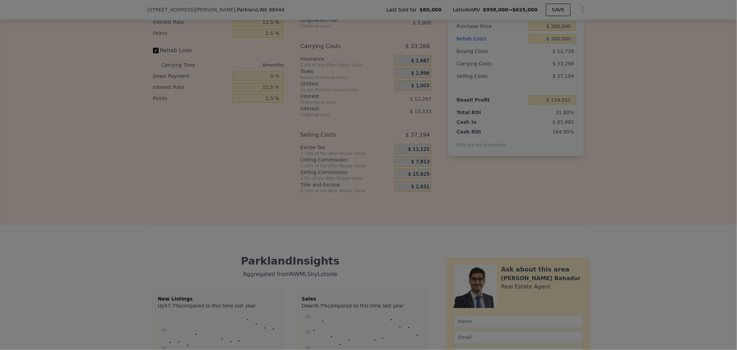
type input "$ 141,824"
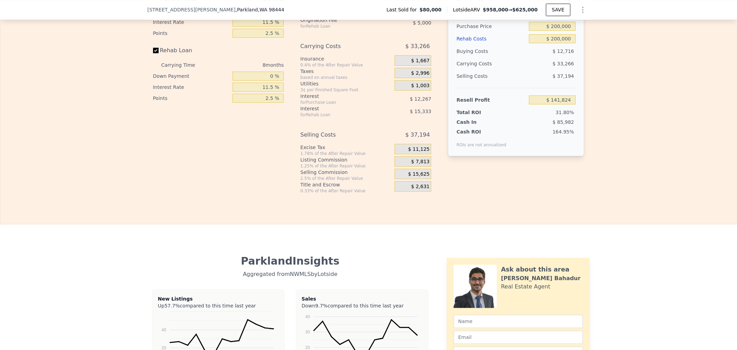
click at [558, 156] on div "After Repair Value $ 625,000 Carrying Months 8 Less Estimate Costs: Purchase Pr…" at bounding box center [516, 60] width 136 height 192
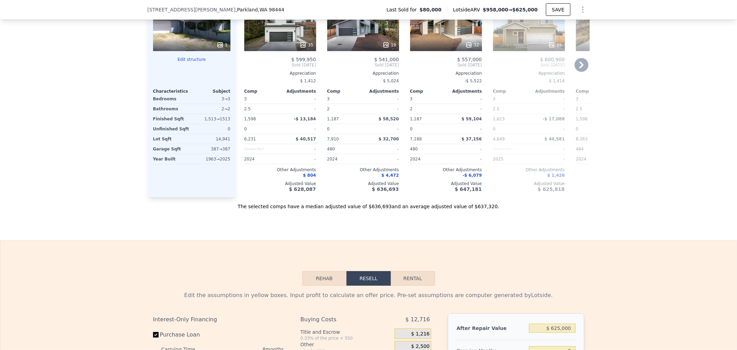
scroll to position [743, 0]
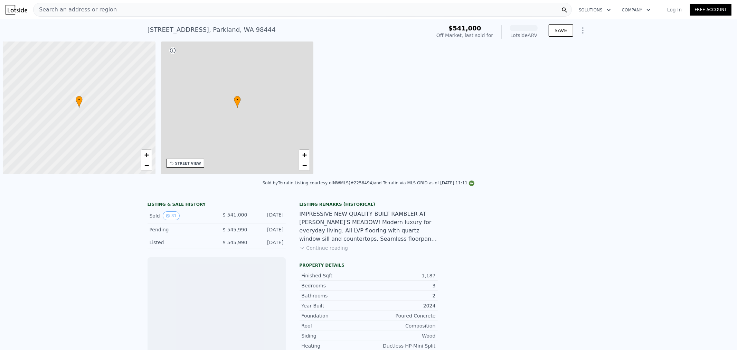
scroll to position [0, 2]
